Goal: Information Seeking & Learning: Learn about a topic

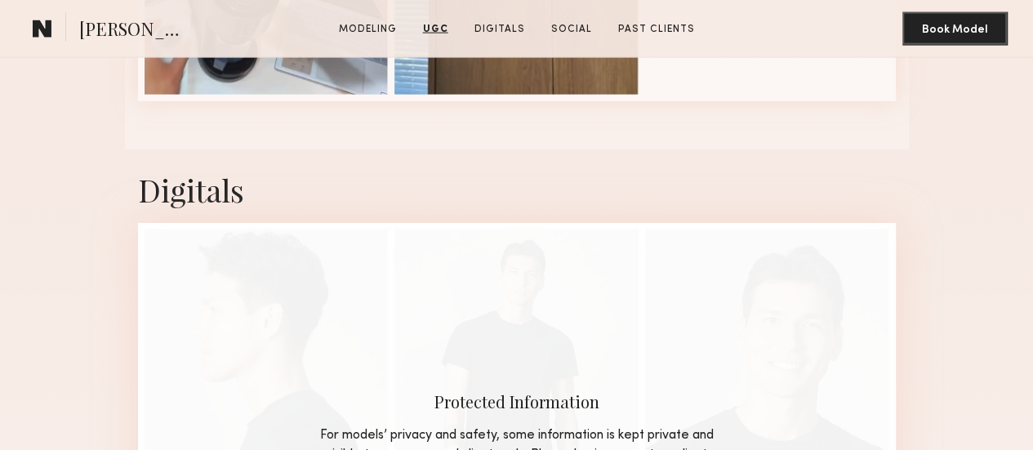
scroll to position [1388, 0]
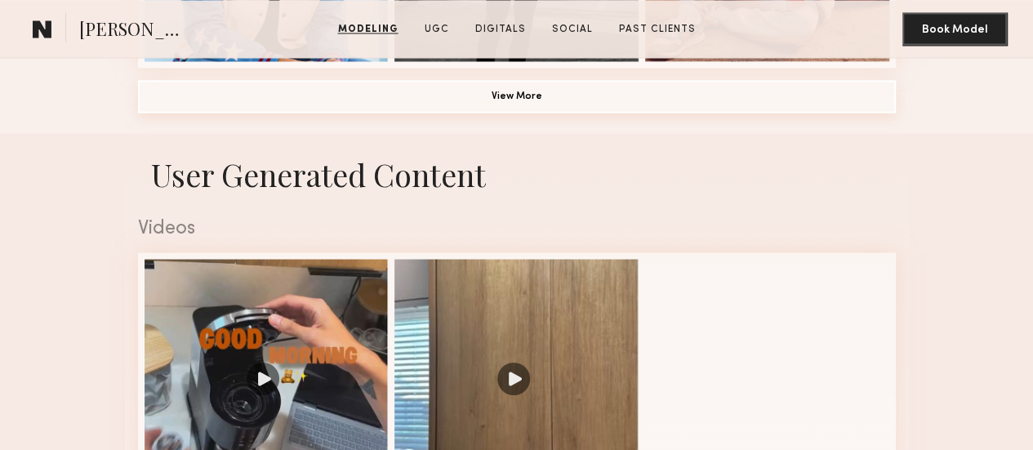
click at [511, 113] on button "View More" at bounding box center [517, 96] width 758 height 33
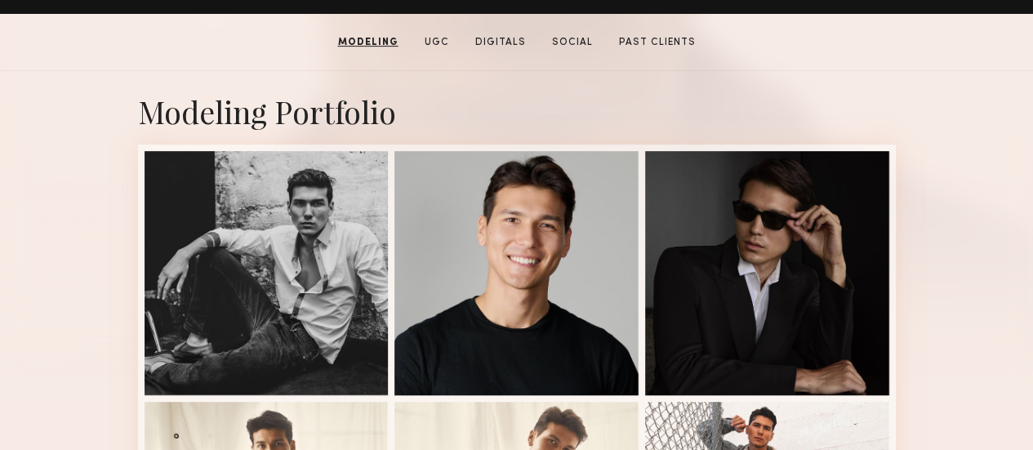
scroll to position [245, 0]
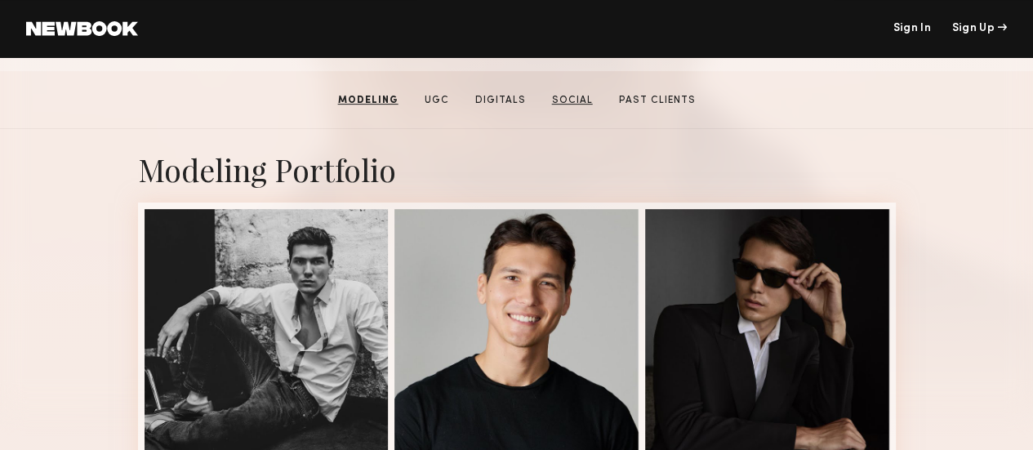
click at [554, 105] on link "Social" at bounding box center [572, 100] width 54 height 15
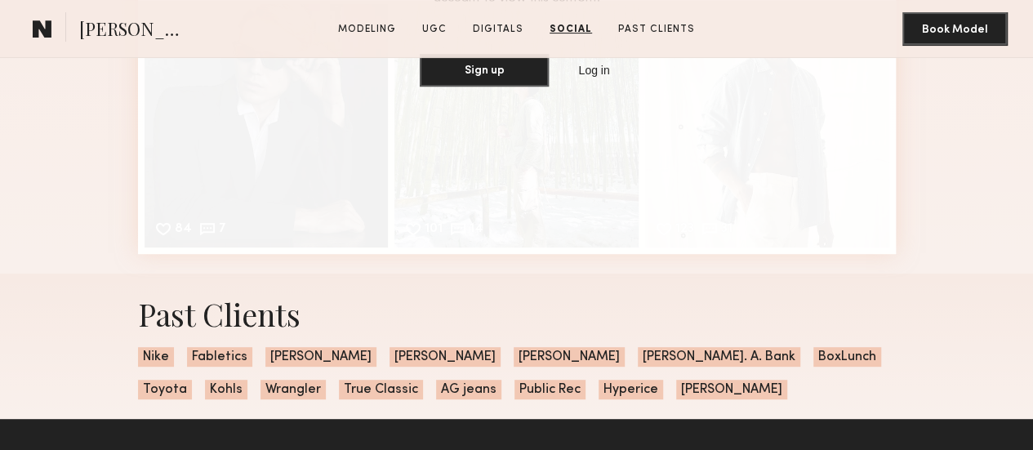
scroll to position [3445, 0]
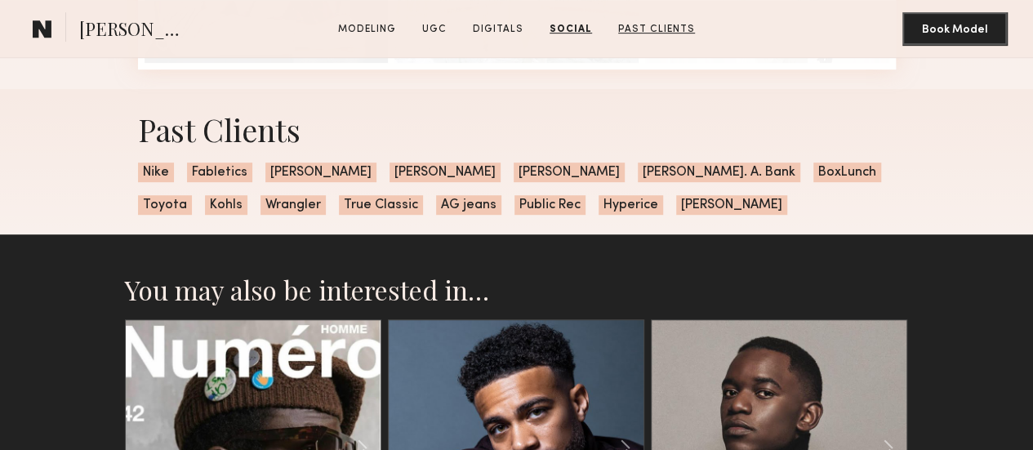
click at [646, 29] on link "Past Clients" at bounding box center [657, 29] width 90 height 15
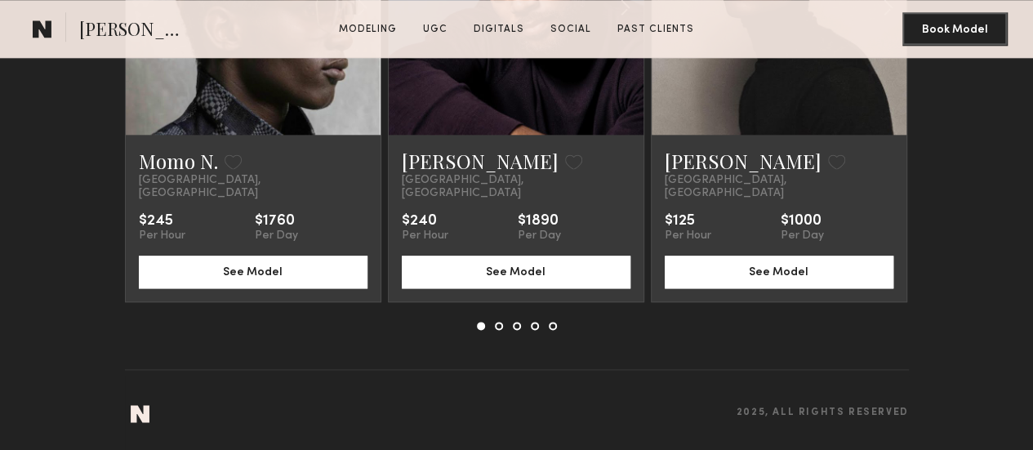
scroll to position [4414, 0]
click at [501, 324] on button at bounding box center [499, 326] width 8 height 8
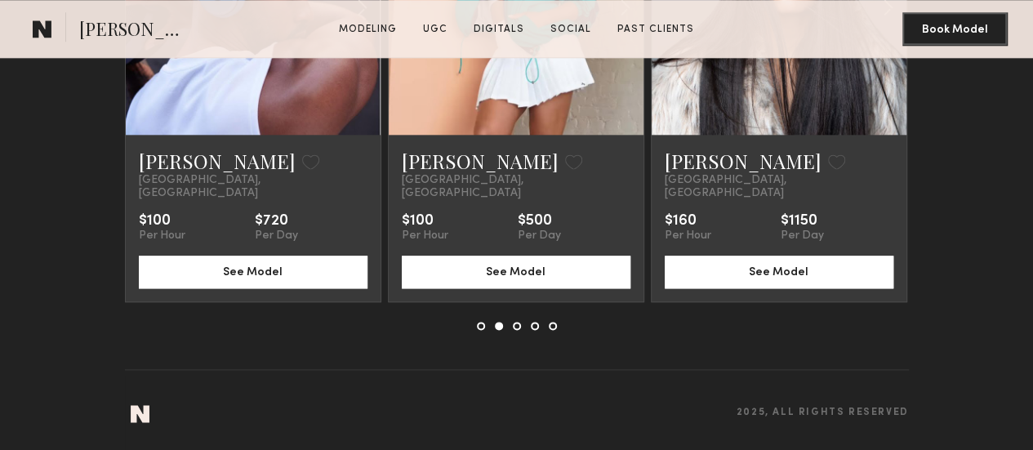
scroll to position [4332, 0]
click at [518, 330] on div "Sennari G. Favorite Los Angeles, CA $100 Per Hour $720 Per Day See Model Jasmin…" at bounding box center [517, 104] width 784 height 451
click at [518, 330] on button at bounding box center [517, 326] width 8 height 8
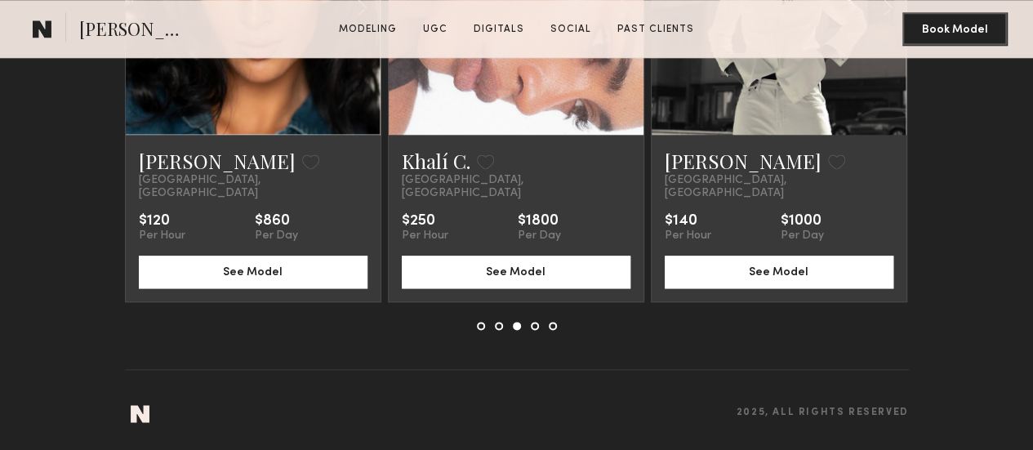
click at [531, 330] on button at bounding box center [535, 326] width 8 height 8
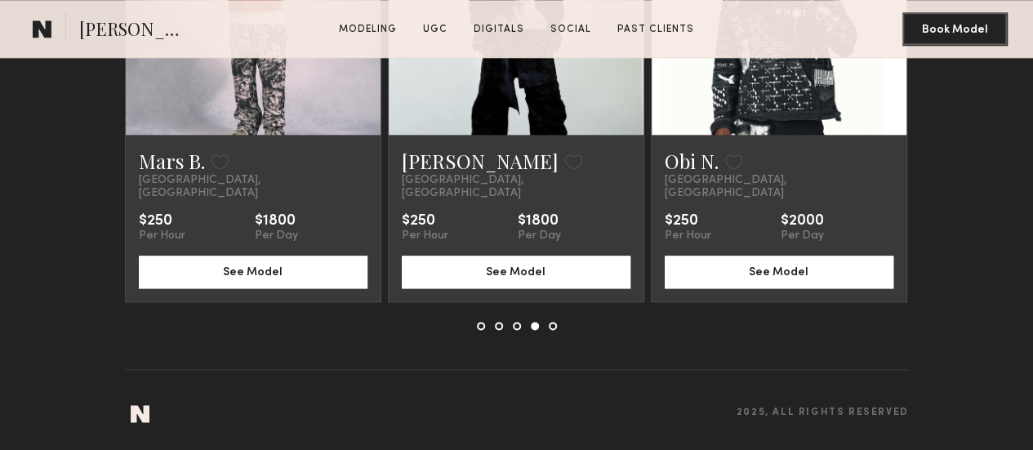
click at [555, 330] on div "Mars B. Favorite Los Angeles, CA $250 Per Hour $1800 Per Day See Model Caleb E.…" at bounding box center [517, 104] width 784 height 451
click at [553, 330] on button at bounding box center [553, 326] width 8 height 8
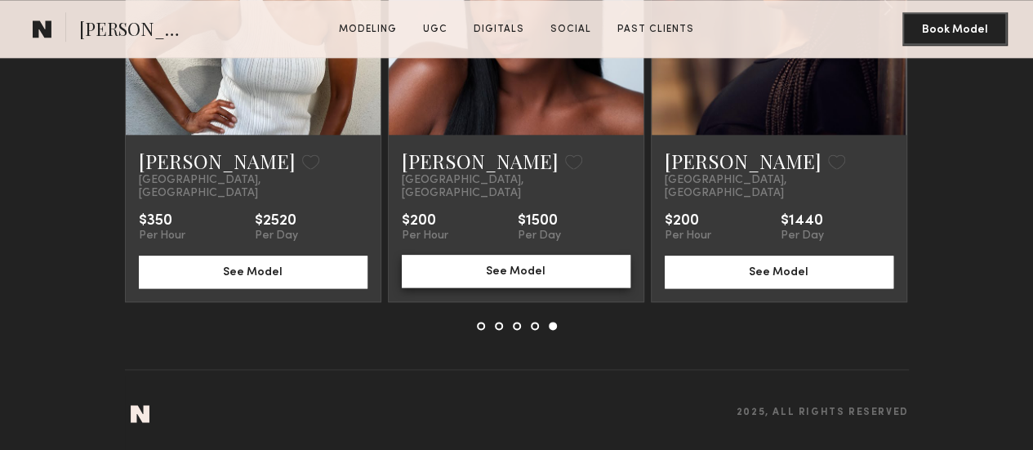
scroll to position [4169, 0]
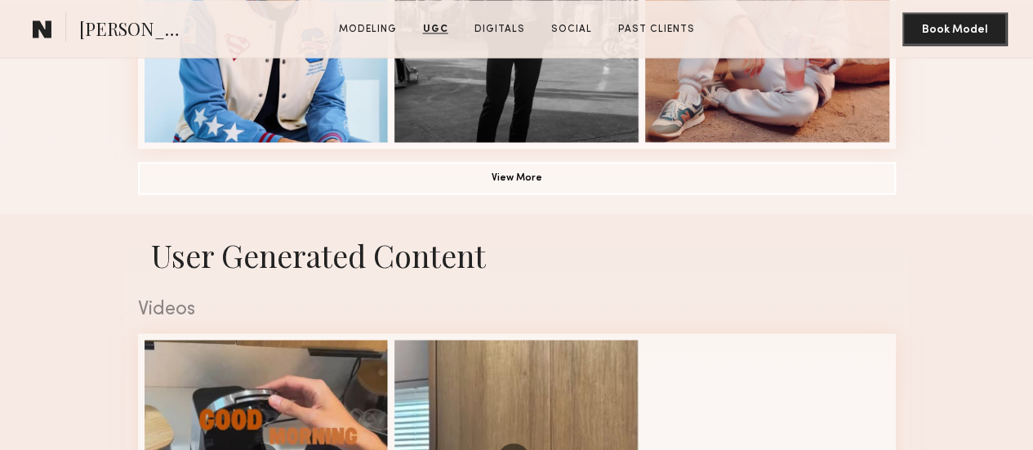
scroll to position [1306, 0]
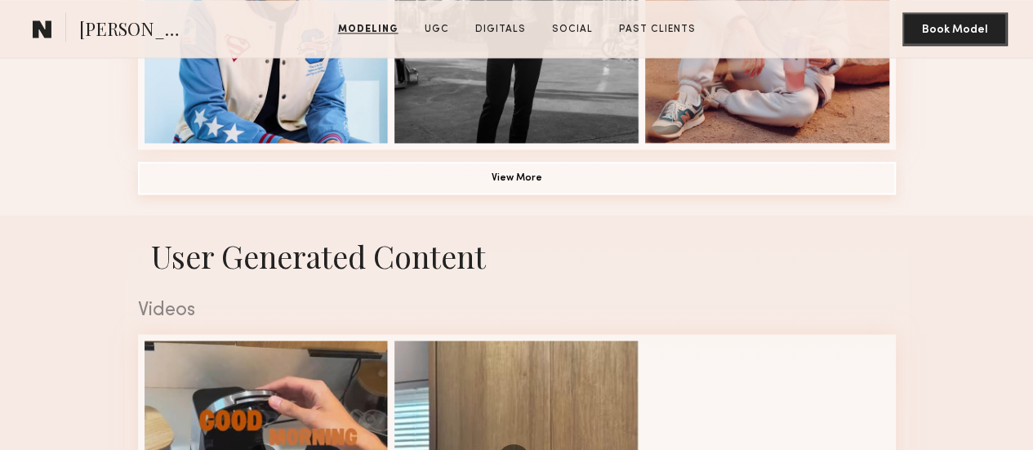
click at [358, 194] on button "View More" at bounding box center [517, 178] width 758 height 33
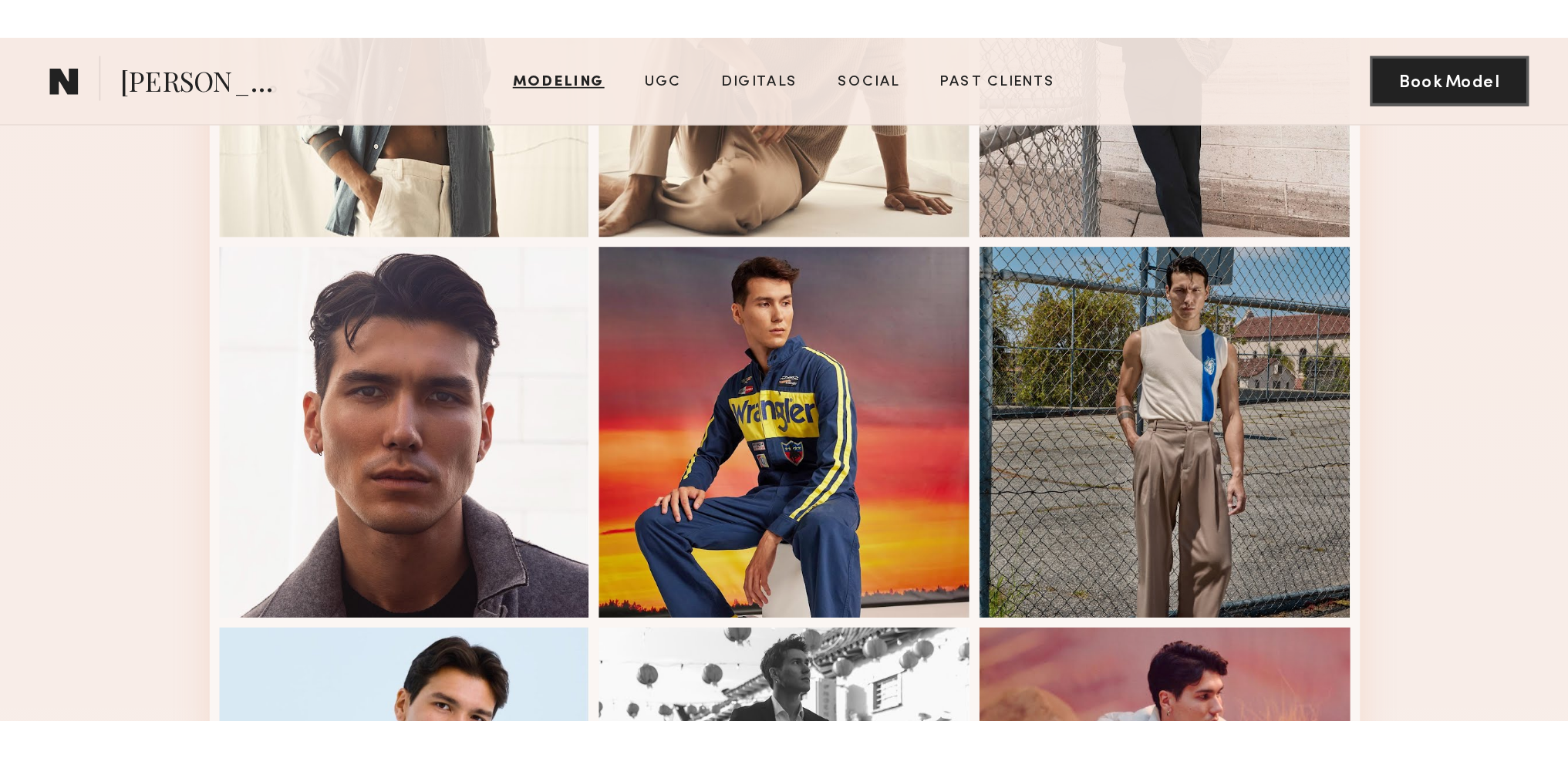
scroll to position [848, 0]
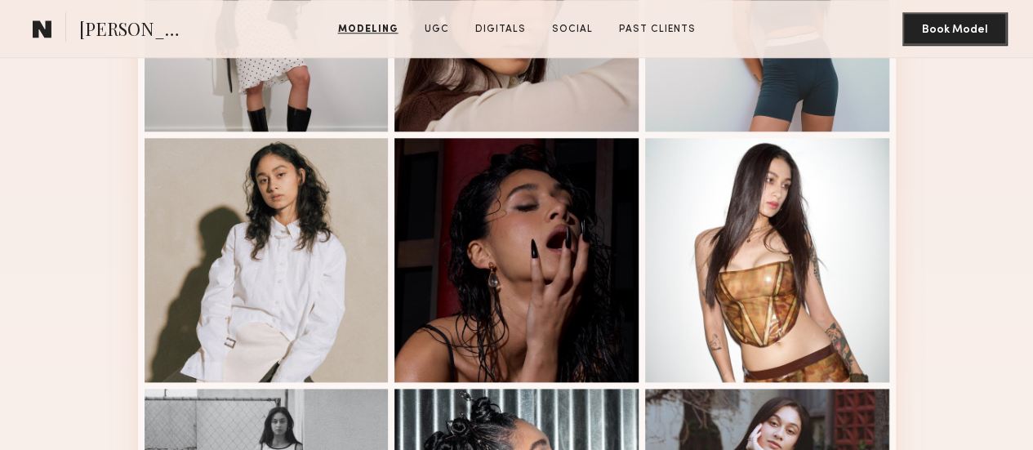
scroll to position [980, 0]
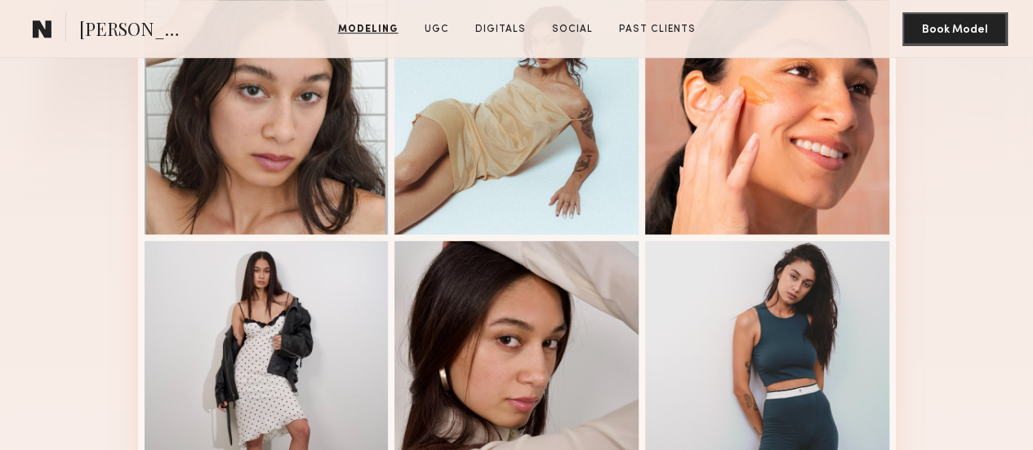
scroll to position [408, 0]
